Goal: Task Accomplishment & Management: Use online tool/utility

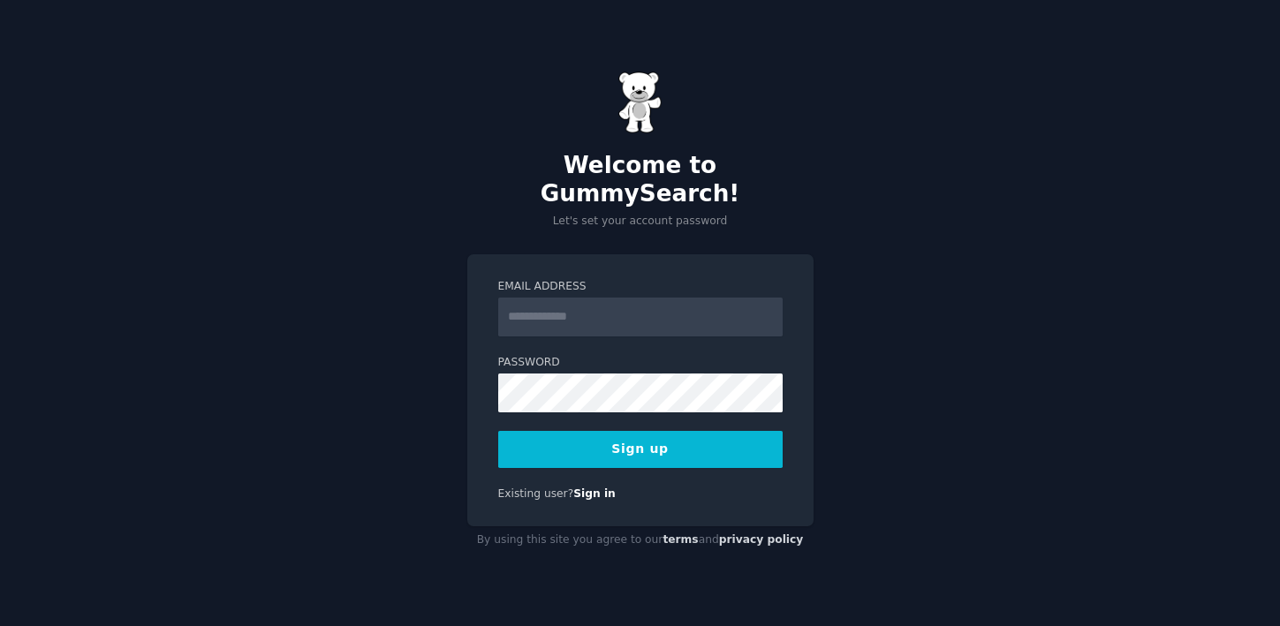
click at [634, 299] on input "Email Address" at bounding box center [640, 317] width 284 height 39
type input "**********"
click at [440, 381] on div "**********" at bounding box center [640, 313] width 1280 height 626
click at [646, 443] on button "Sign up" at bounding box center [640, 449] width 284 height 37
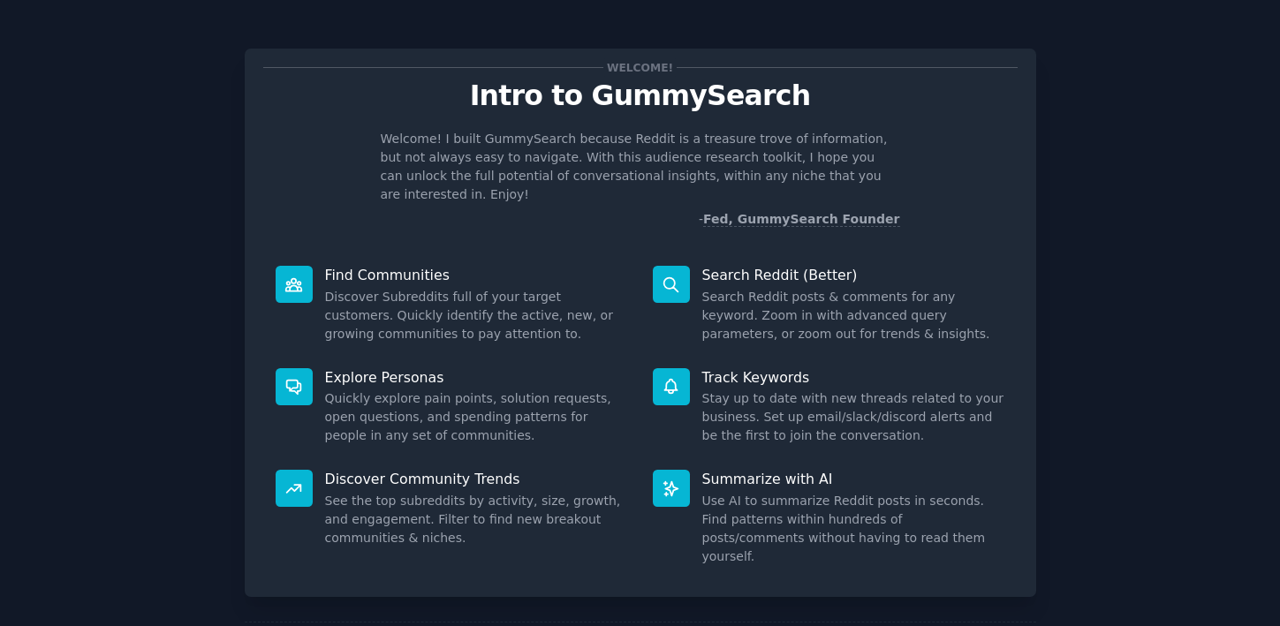
scroll to position [4, 0]
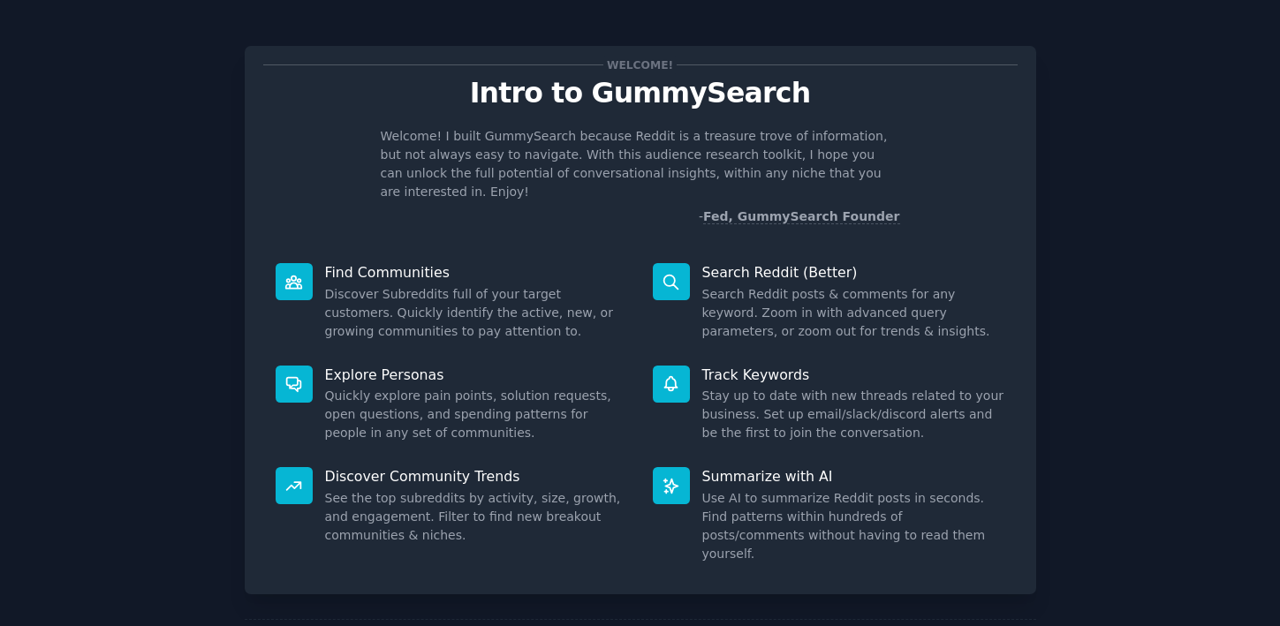
click at [302, 263] on div at bounding box center [294, 281] width 37 height 37
click at [336, 263] on p "Find Communities" at bounding box center [476, 272] width 303 height 19
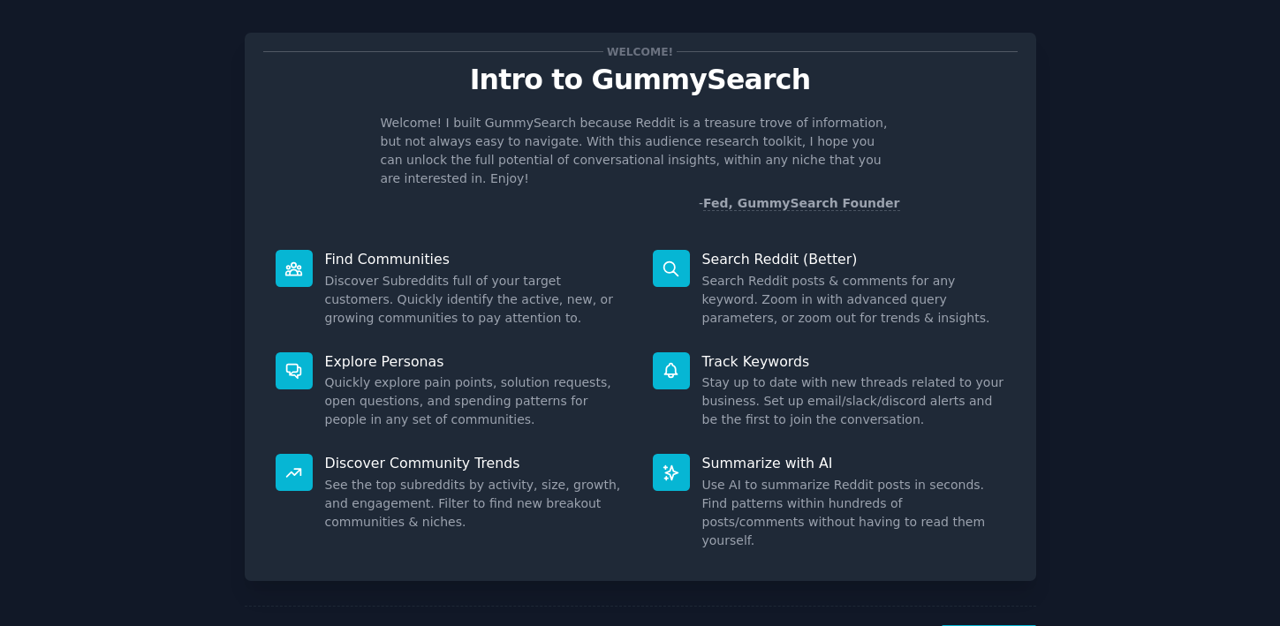
scroll to position [20, 0]
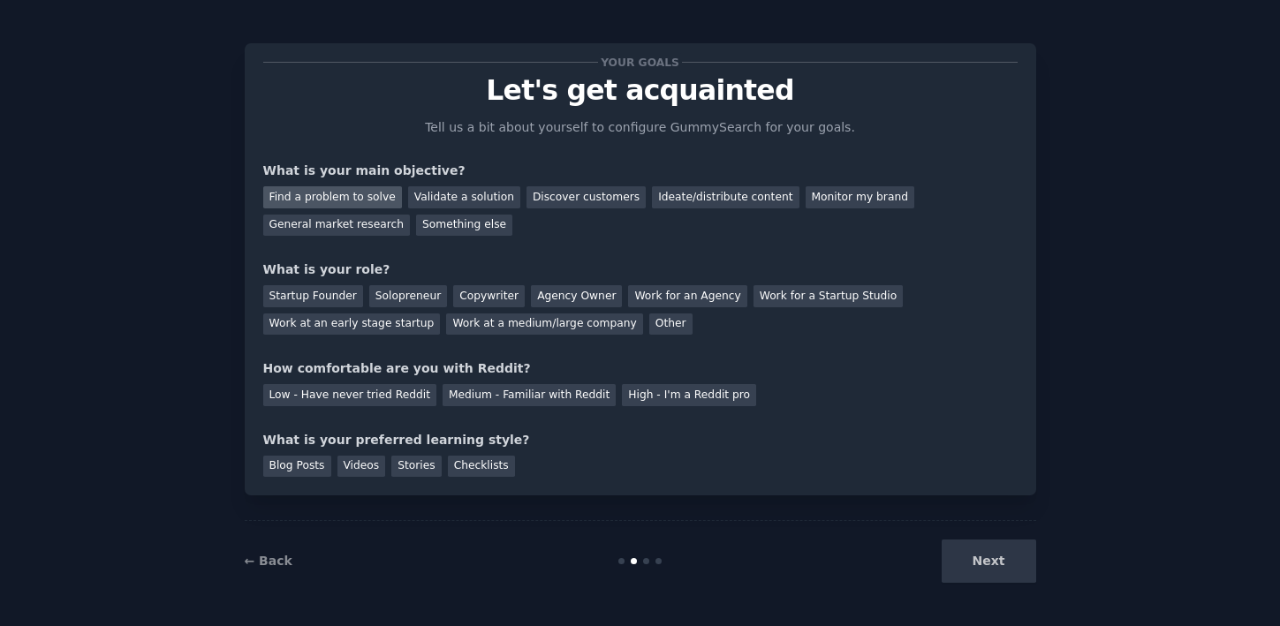
click at [345, 198] on div "Find a problem to solve" at bounding box center [332, 197] width 139 height 22
click at [428, 193] on div "Validate a solution" at bounding box center [464, 197] width 112 height 22
click at [535, 197] on div "Discover customers" at bounding box center [585, 197] width 119 height 22
click at [331, 284] on div "Startup Founder Solopreneur Copywriter Agency Owner Work for an Agency Work for…" at bounding box center [640, 307] width 754 height 56
click at [335, 289] on div "Startup Founder" at bounding box center [313, 296] width 100 height 22
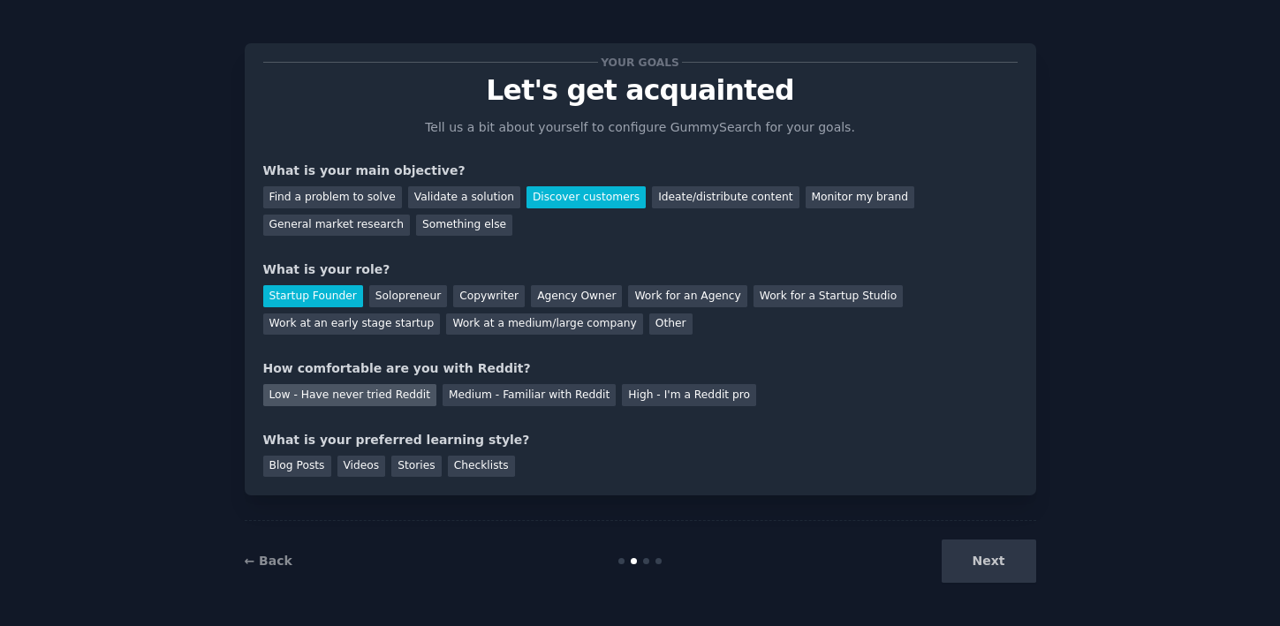
click at [334, 396] on div "Low - Have never tried Reddit" at bounding box center [349, 395] width 173 height 22
click at [418, 465] on div "Stories" at bounding box center [415, 467] width 49 height 22
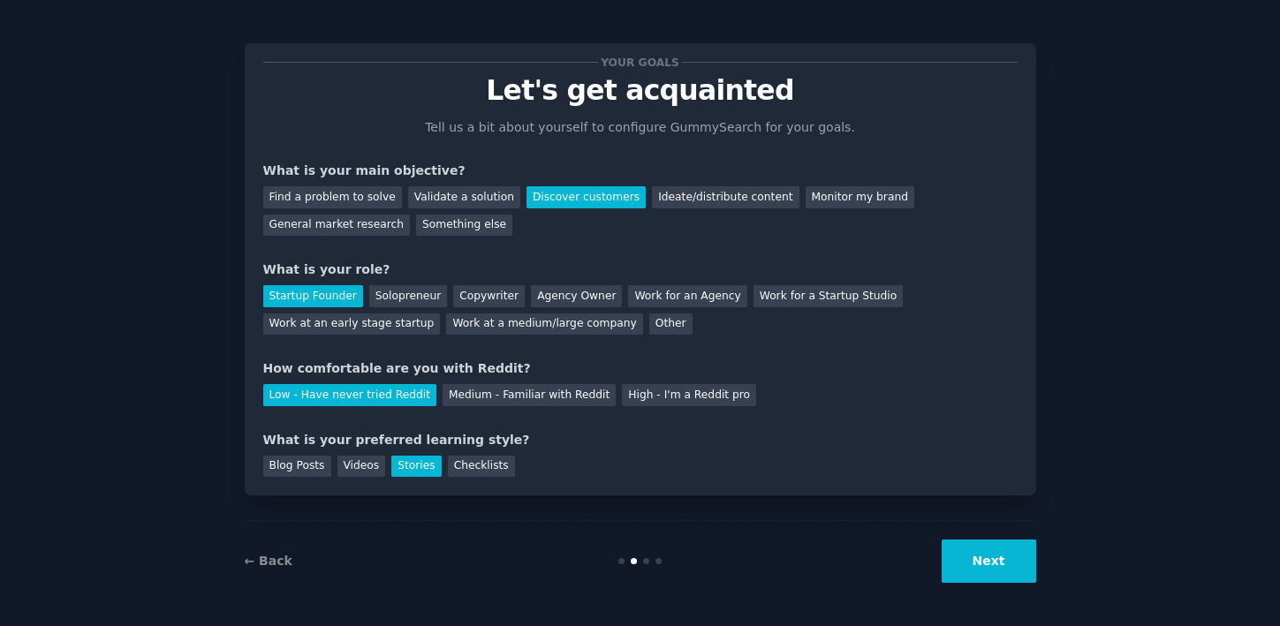
click at [965, 584] on div "← Back Next" at bounding box center [640, 560] width 791 height 81
click at [973, 573] on button "Next" at bounding box center [988, 561] width 94 height 43
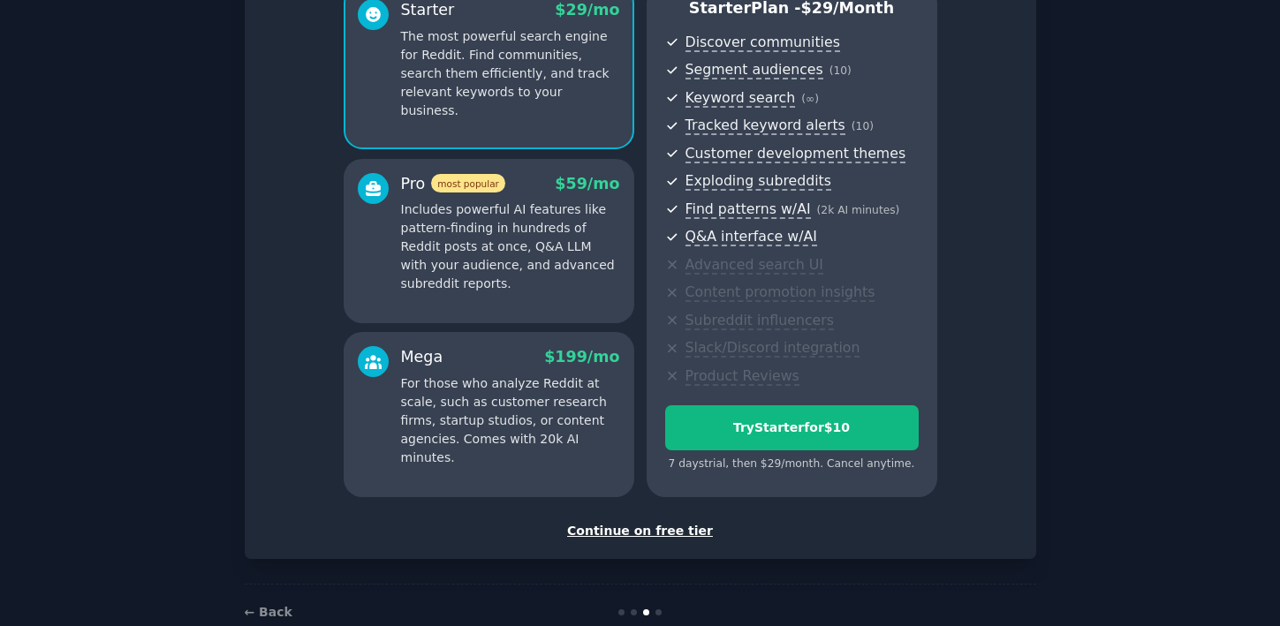
scroll to position [177, 0]
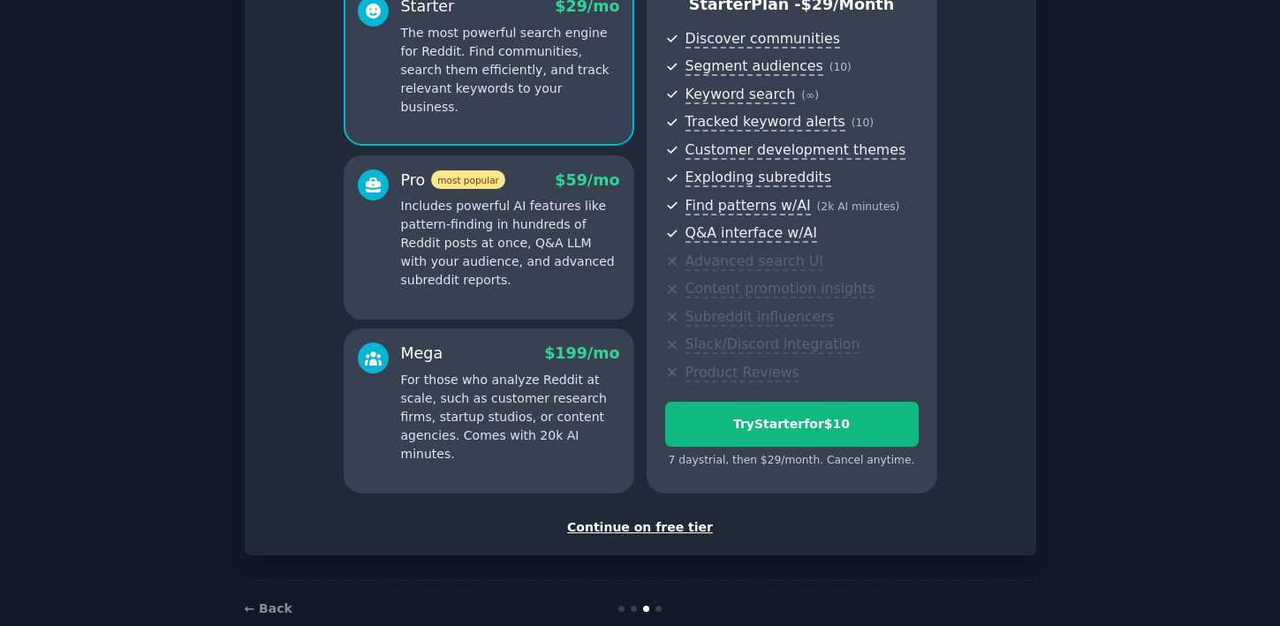
click at [624, 525] on div "Continue on free tier" at bounding box center [640, 527] width 754 height 19
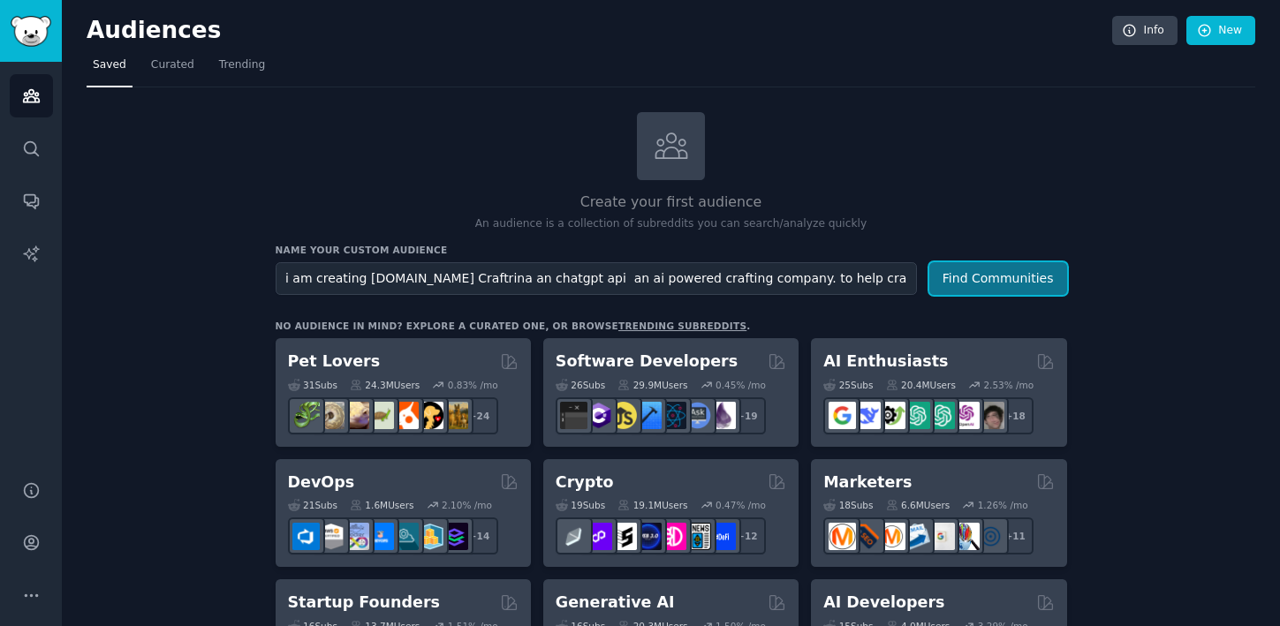
click at [975, 279] on button "Find Communities" at bounding box center [998, 278] width 138 height 33
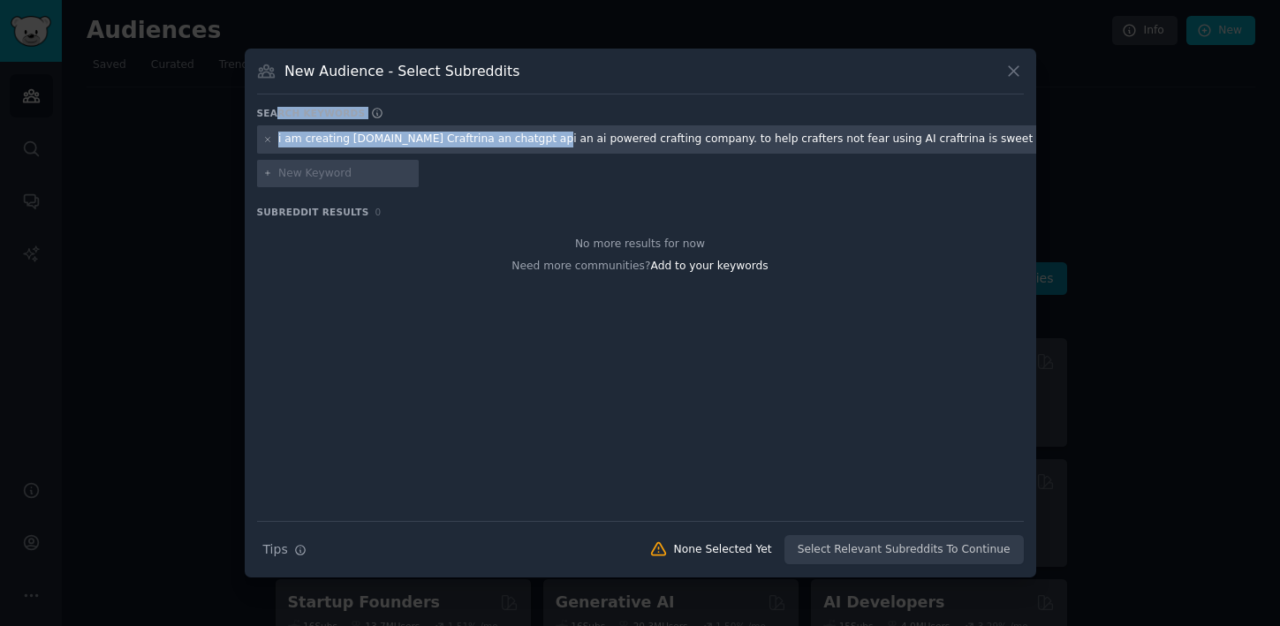
drag, startPoint x: 540, startPoint y: 141, endPoint x: 274, endPoint y: 116, distance: 267.9
click at [274, 116] on div "Search keywords Try a 2-4 keywords your audience might mention i am creating [D…" at bounding box center [640, 336] width 767 height 458
click at [503, 131] on div "i am creating [DOMAIN_NAME] Craftrina an chatgpt api an ai powered crafting com…" at bounding box center [818, 139] width 1123 height 28
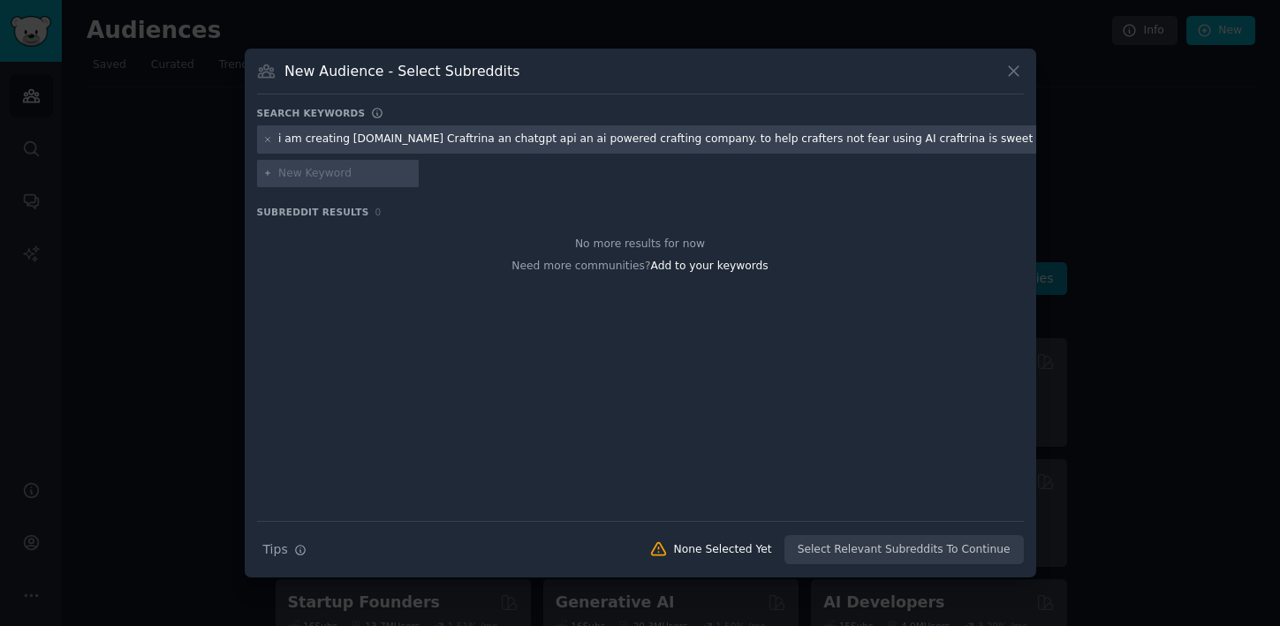
click at [553, 147] on div "i am creating [DOMAIN_NAME] Craftrina an chatgpt api an ai powered crafting com…" at bounding box center [818, 139] width 1123 height 28
click at [1017, 68] on icon at bounding box center [1013, 71] width 19 height 19
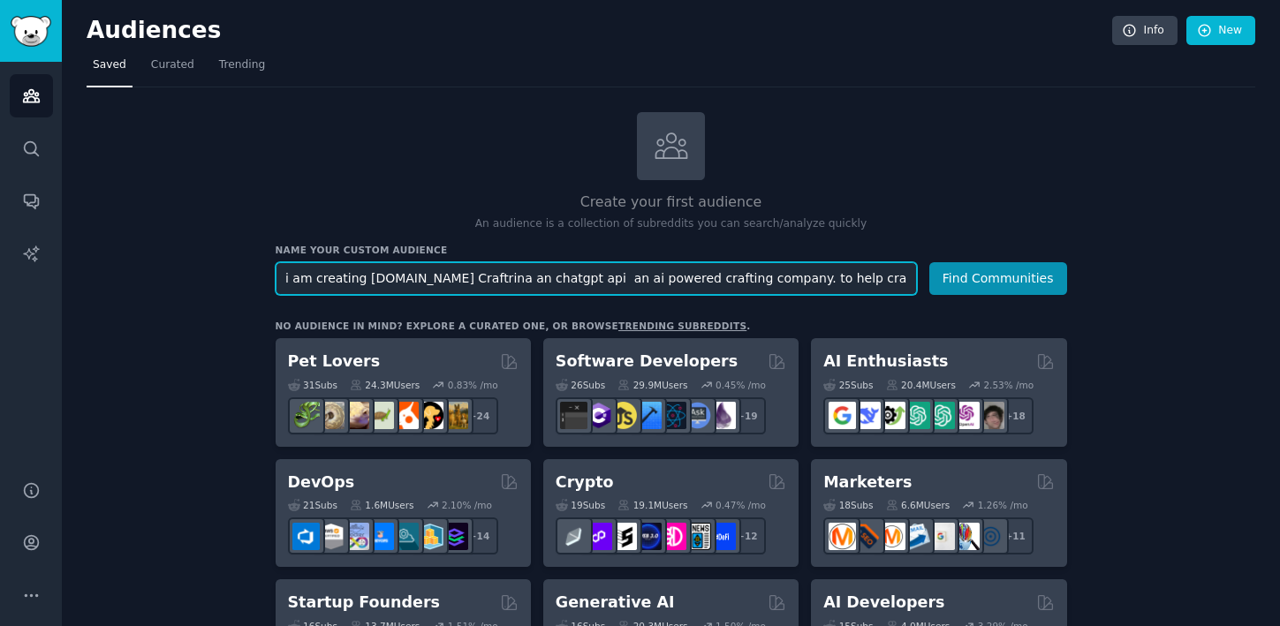
click at [442, 286] on input "i am creating [DOMAIN_NAME] Craftrina an chatgpt api an ai powered crafting com…" at bounding box center [596, 278] width 641 height 33
drag, startPoint x: 911, startPoint y: 279, endPoint x: 224, endPoint y: 237, distance: 687.5
type input "ear using AI craftrina is sweet and ai smart- we also built in crafting busines…"
drag, startPoint x: 768, startPoint y: 281, endPoint x: 255, endPoint y: 224, distance: 516.2
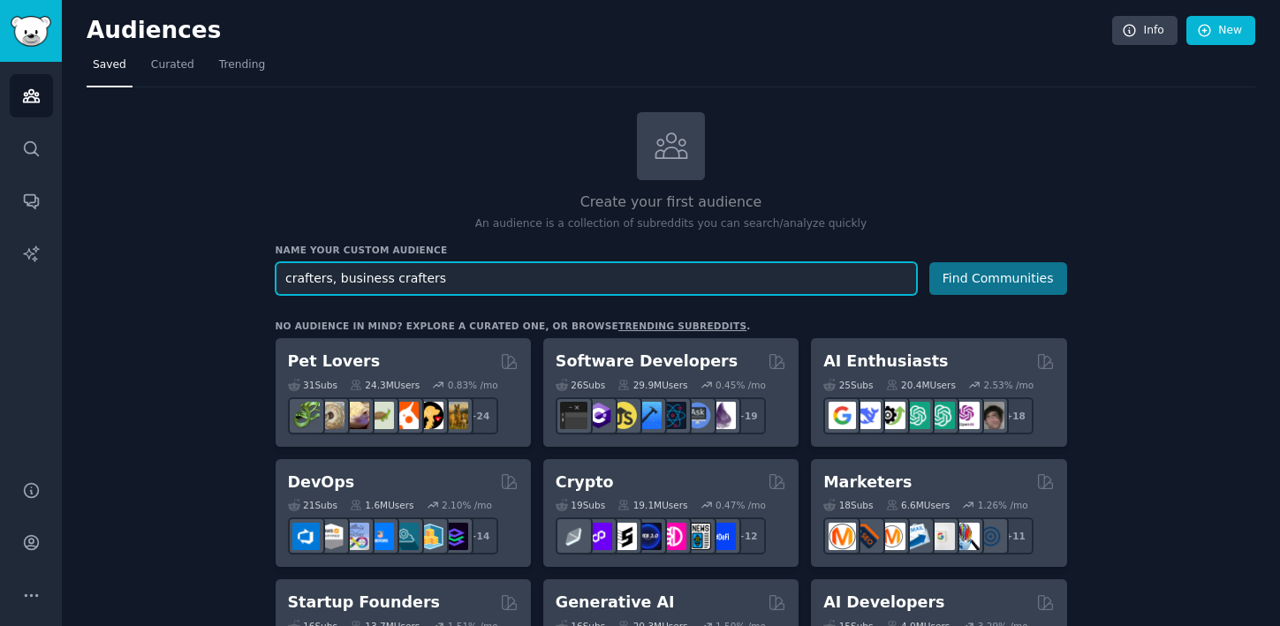
type input "crafters, business crafters"
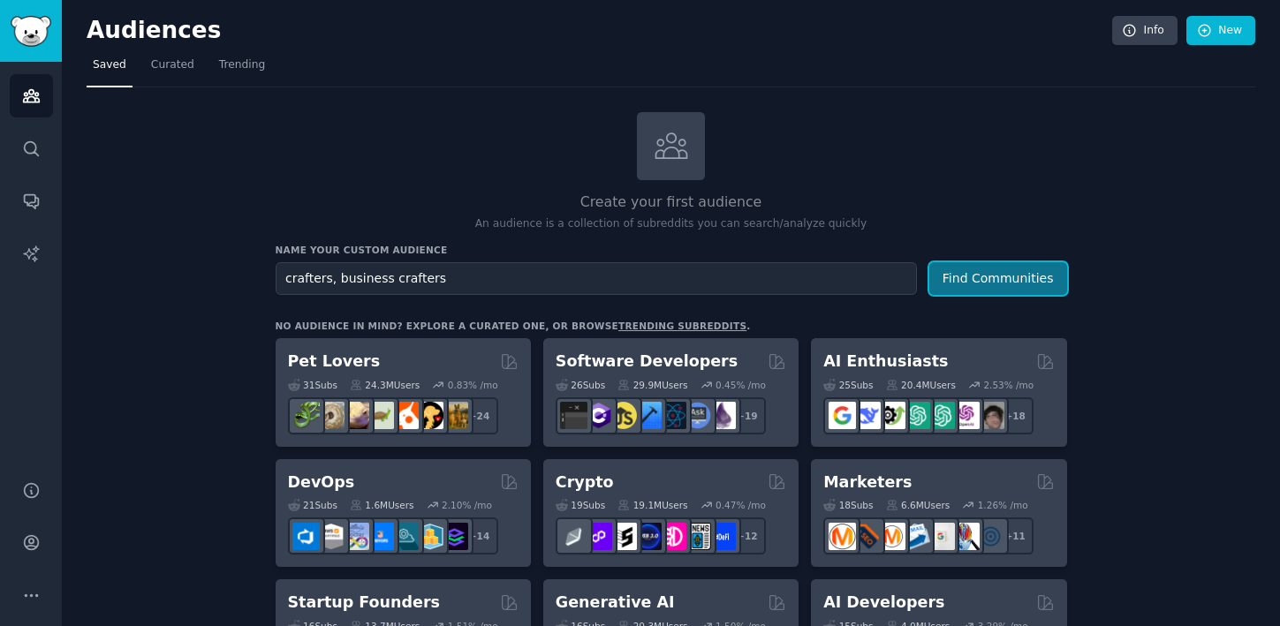
click at [959, 273] on button "Find Communities" at bounding box center [998, 278] width 138 height 33
